Goal: Task Accomplishment & Management: Manage account settings

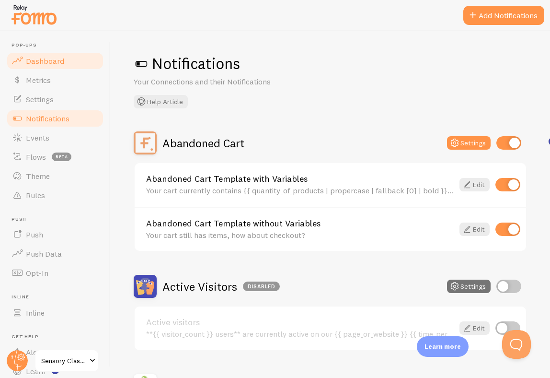
click at [47, 64] on span "Dashboard" at bounding box center [45, 61] width 38 height 10
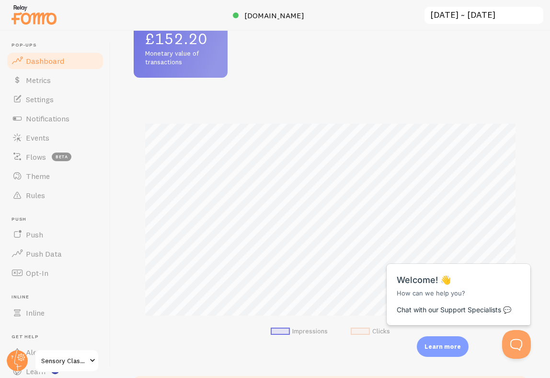
scroll to position [149, 0]
click at [521, 251] on div "Close cross-small" at bounding box center [515, 253] width 34 height 10
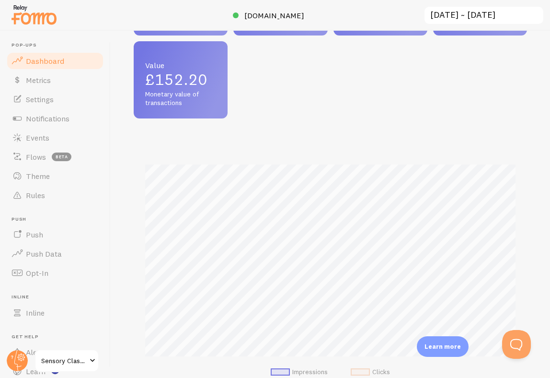
scroll to position [110, 0]
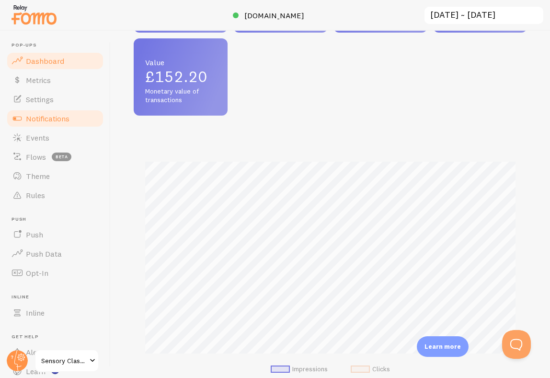
click at [39, 119] on span "Notifications" at bounding box center [48, 119] width 44 height 10
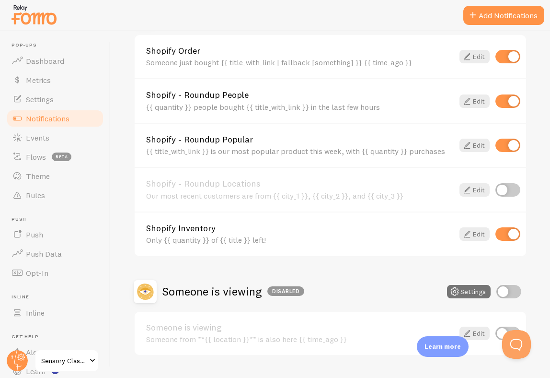
scroll to position [394, 0]
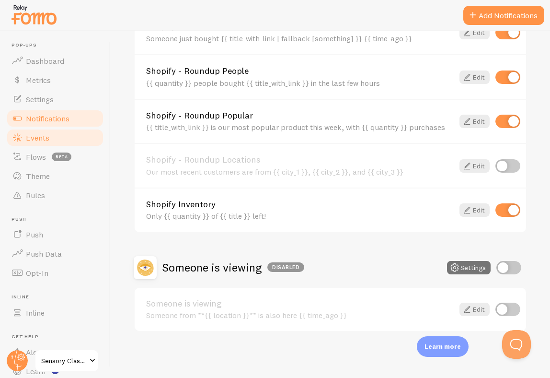
click at [43, 140] on span "Events" at bounding box center [37, 138] width 23 height 10
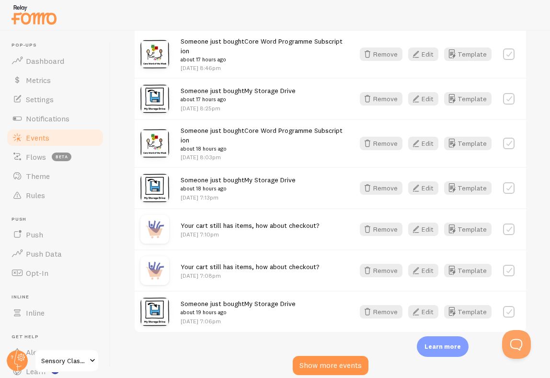
scroll to position [1298, 0]
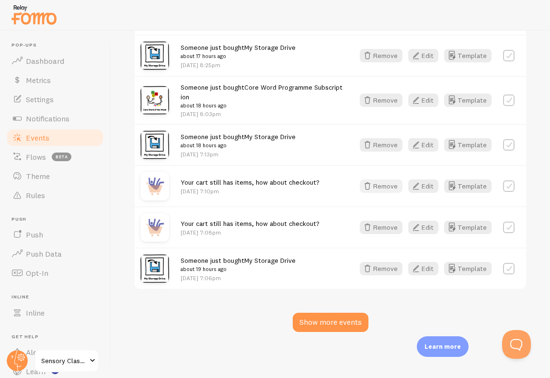
click at [384, 186] on button "Remove" at bounding box center [381, 185] width 43 height 13
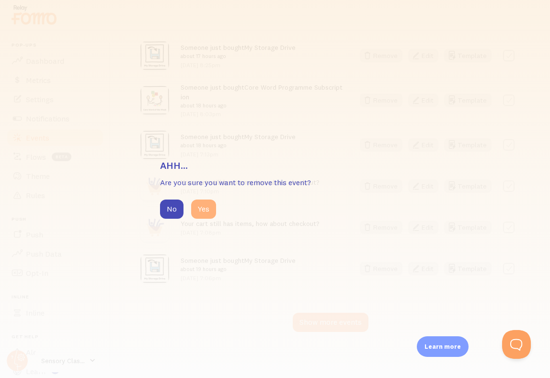
click at [209, 208] on button "Yes" at bounding box center [203, 208] width 25 height 19
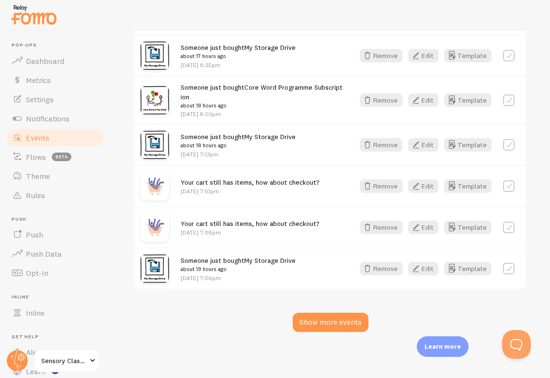
scroll to position [1257, 0]
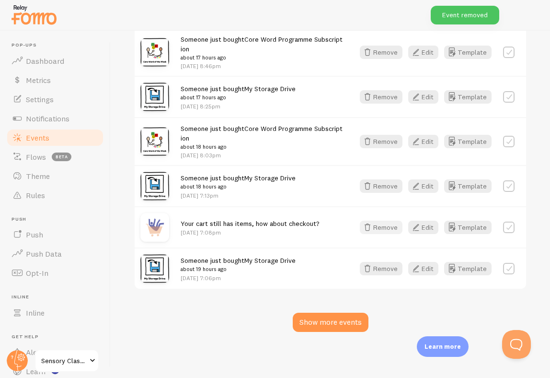
click at [388, 226] on button "Remove" at bounding box center [381, 226] width 43 height 13
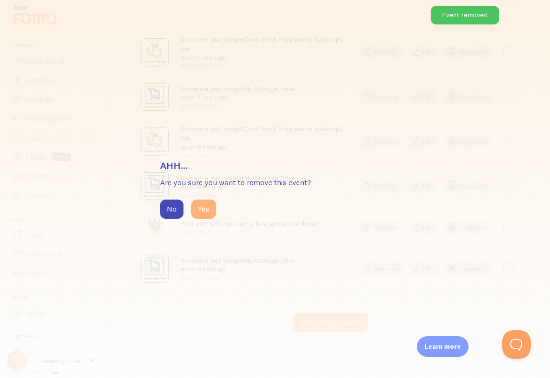
click at [205, 214] on button "Yes" at bounding box center [203, 208] width 25 height 19
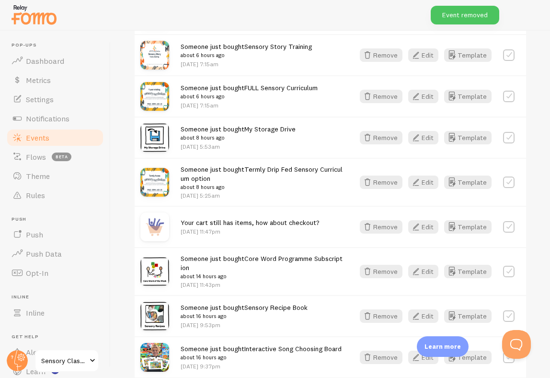
scroll to position [637, 0]
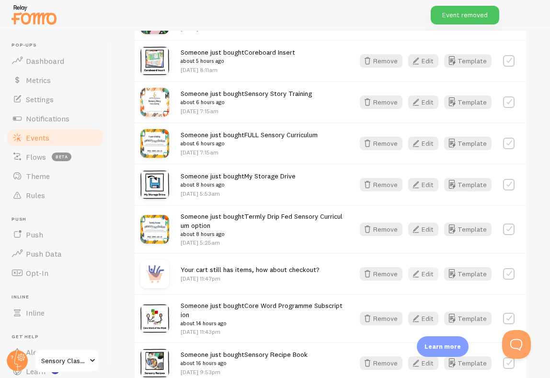
click at [423, 275] on button "Edit" at bounding box center [423, 273] width 30 height 13
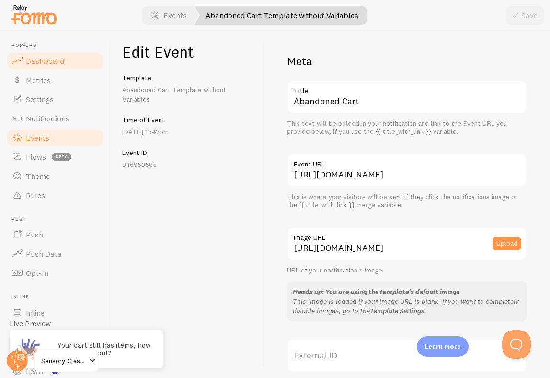
click at [43, 56] on span "Dashboard" at bounding box center [45, 61] width 38 height 10
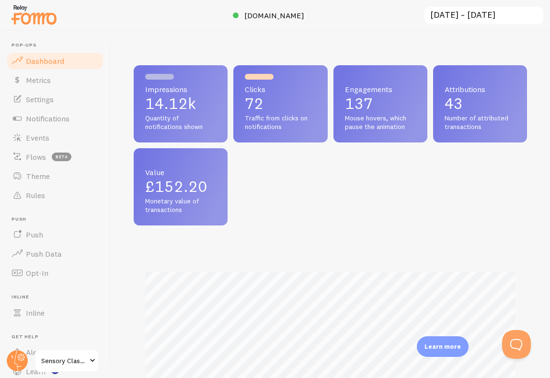
scroll to position [252, 393]
click at [64, 74] on link "Metrics" at bounding box center [55, 79] width 99 height 19
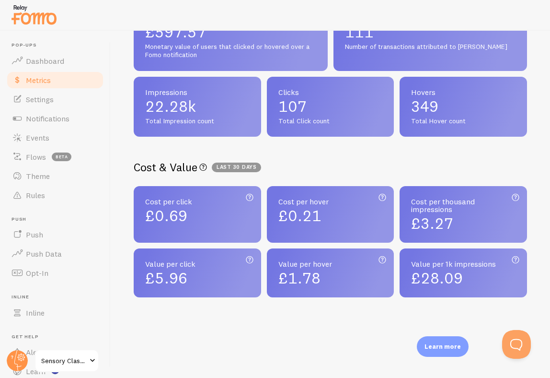
scroll to position [2, 0]
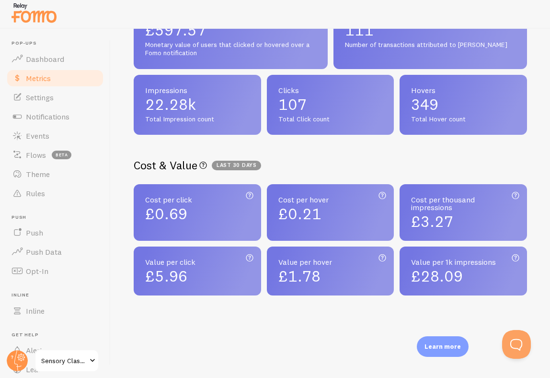
click at [238, 165] on span "Last 30 days" at bounding box center [236, 166] width 49 height 10
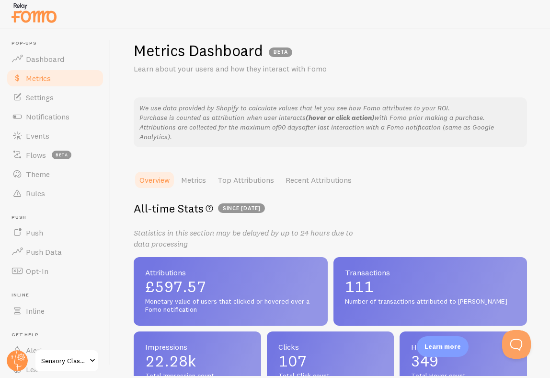
scroll to position [0, 0]
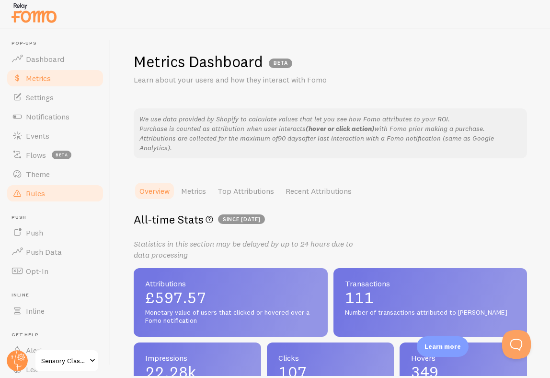
click at [28, 191] on span "Rules" at bounding box center [35, 193] width 19 height 10
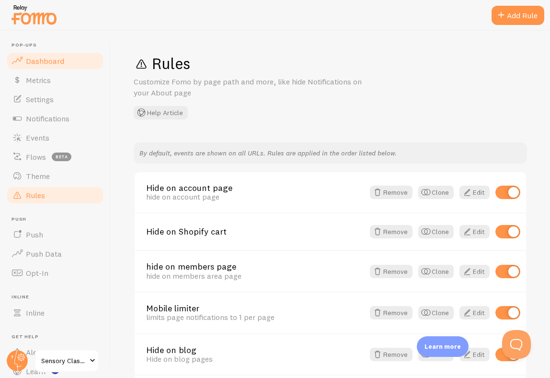
click at [41, 61] on span "Dashboard" at bounding box center [45, 61] width 38 height 10
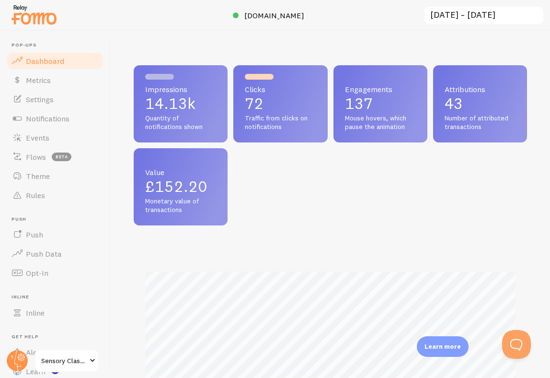
scroll to position [252, 393]
